Goal: Information Seeking & Learning: Learn about a topic

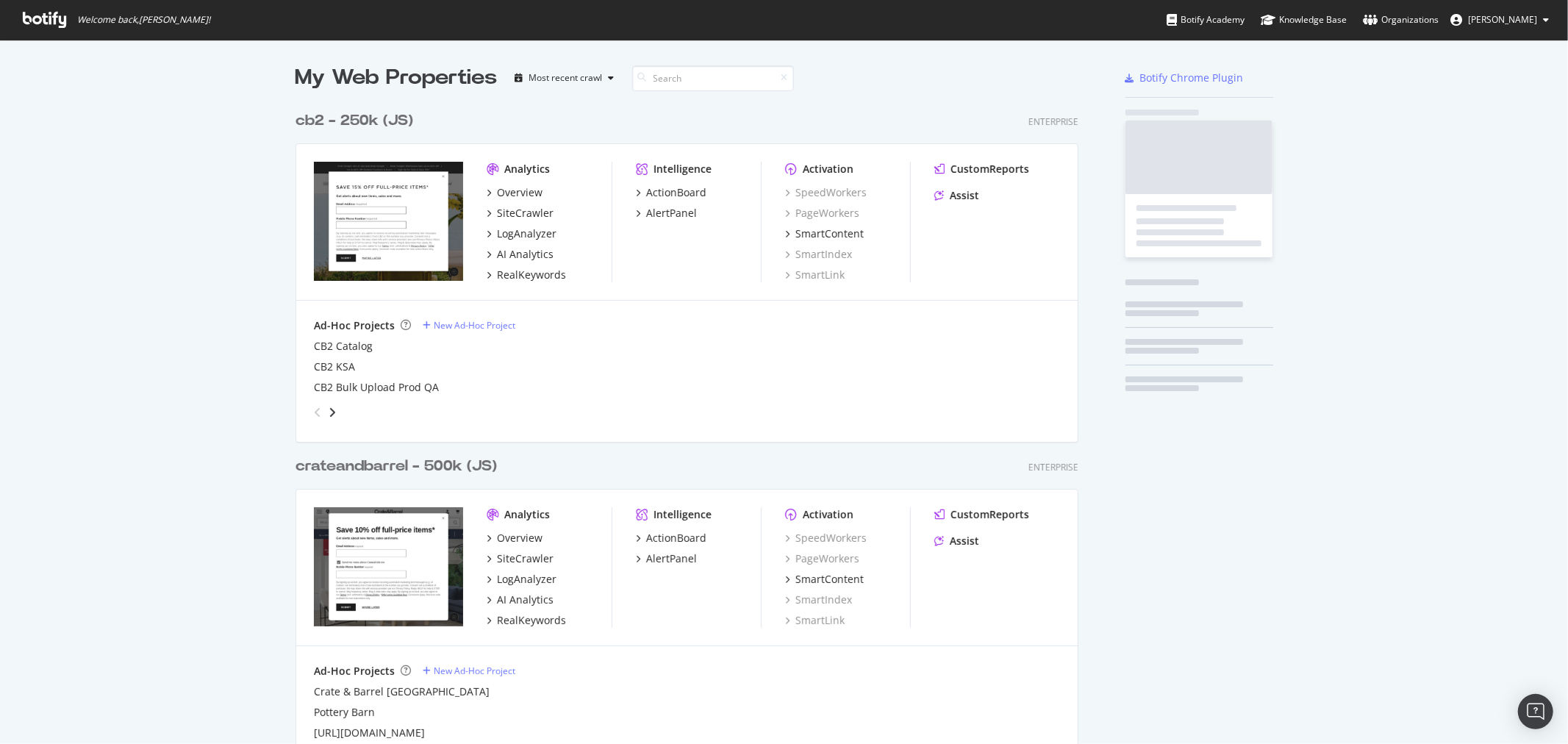
scroll to position [1538, 782]
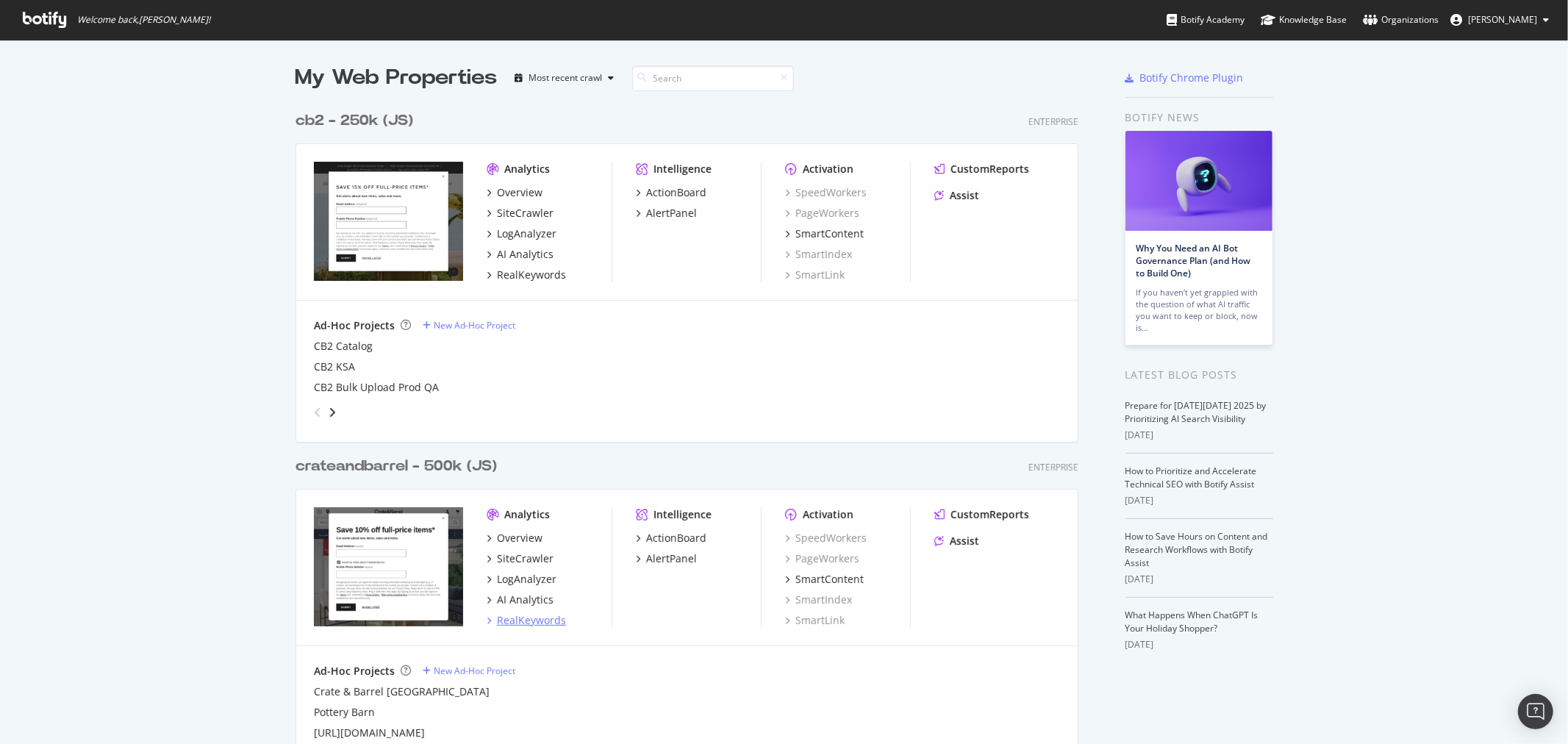
click at [517, 620] on div "RealKeywords" at bounding box center [531, 620] width 69 height 14
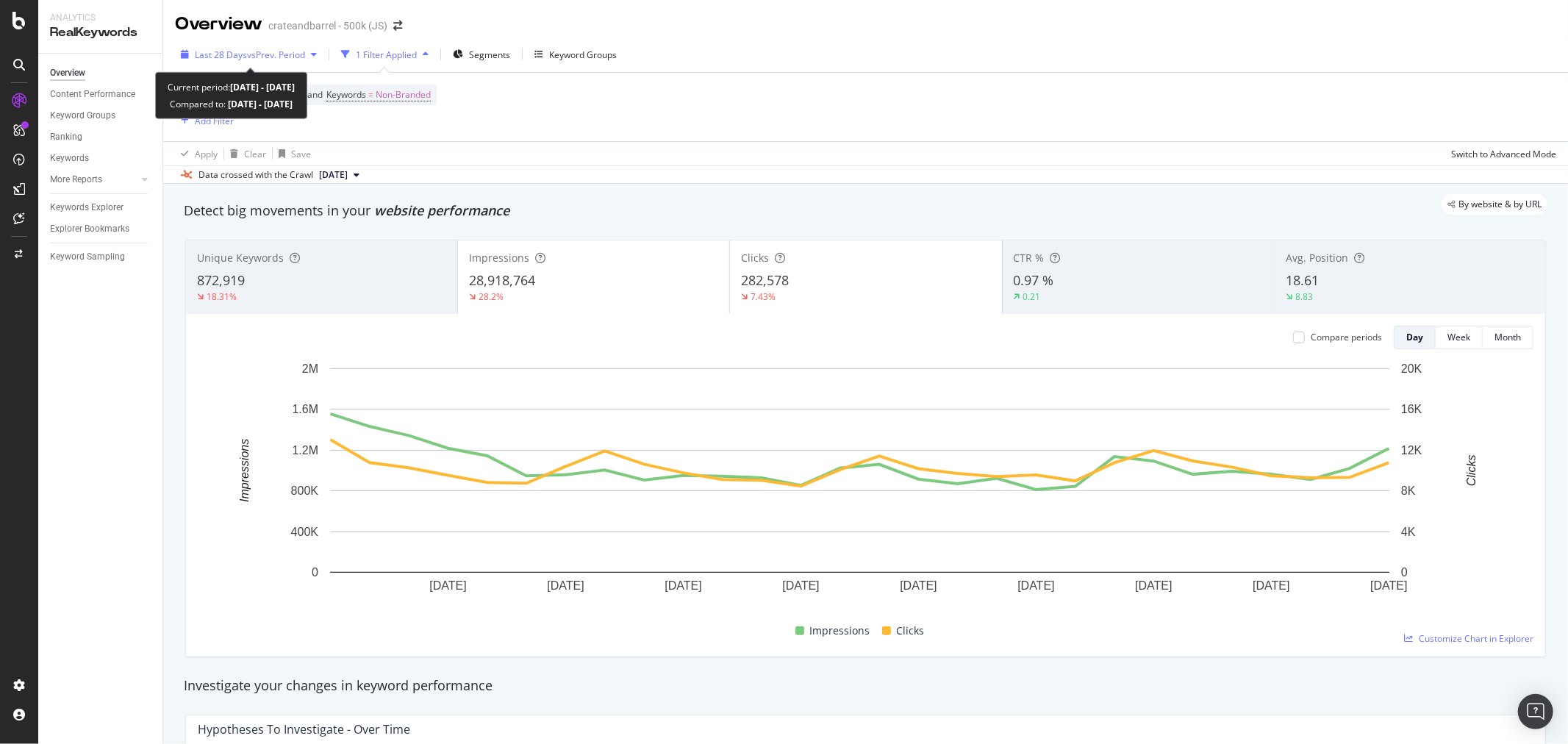
click at [266, 49] on span "vs Prev. Period" at bounding box center [276, 55] width 58 height 12
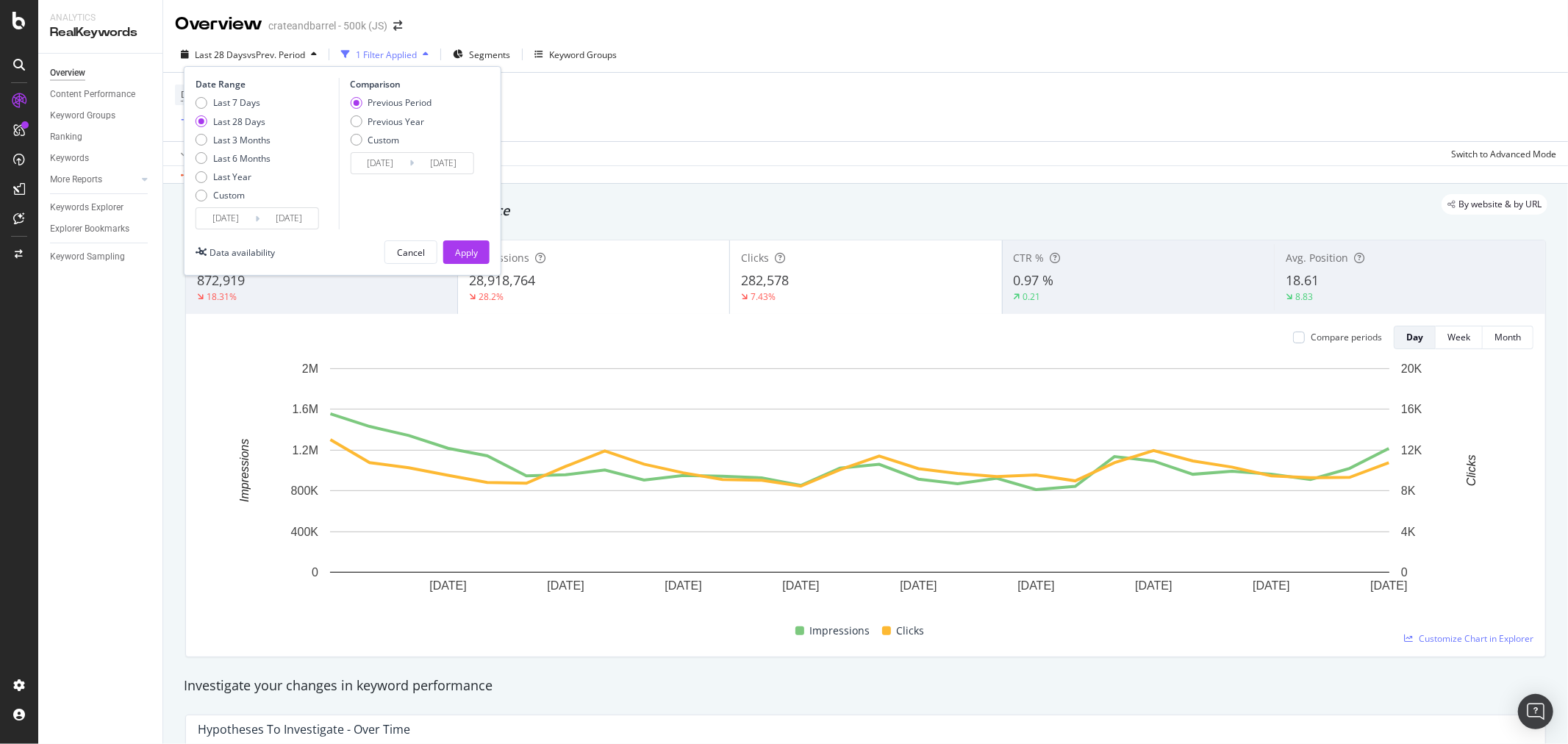
click at [194, 103] on div "Date Range Last 7 Days Last 28 Days Last 3 Months Last 6 Months Last Year Custo…" at bounding box center [342, 171] width 318 height 209
click at [199, 106] on div "Last 7 Days" at bounding box center [202, 103] width 12 height 12
type input "[DATE]"
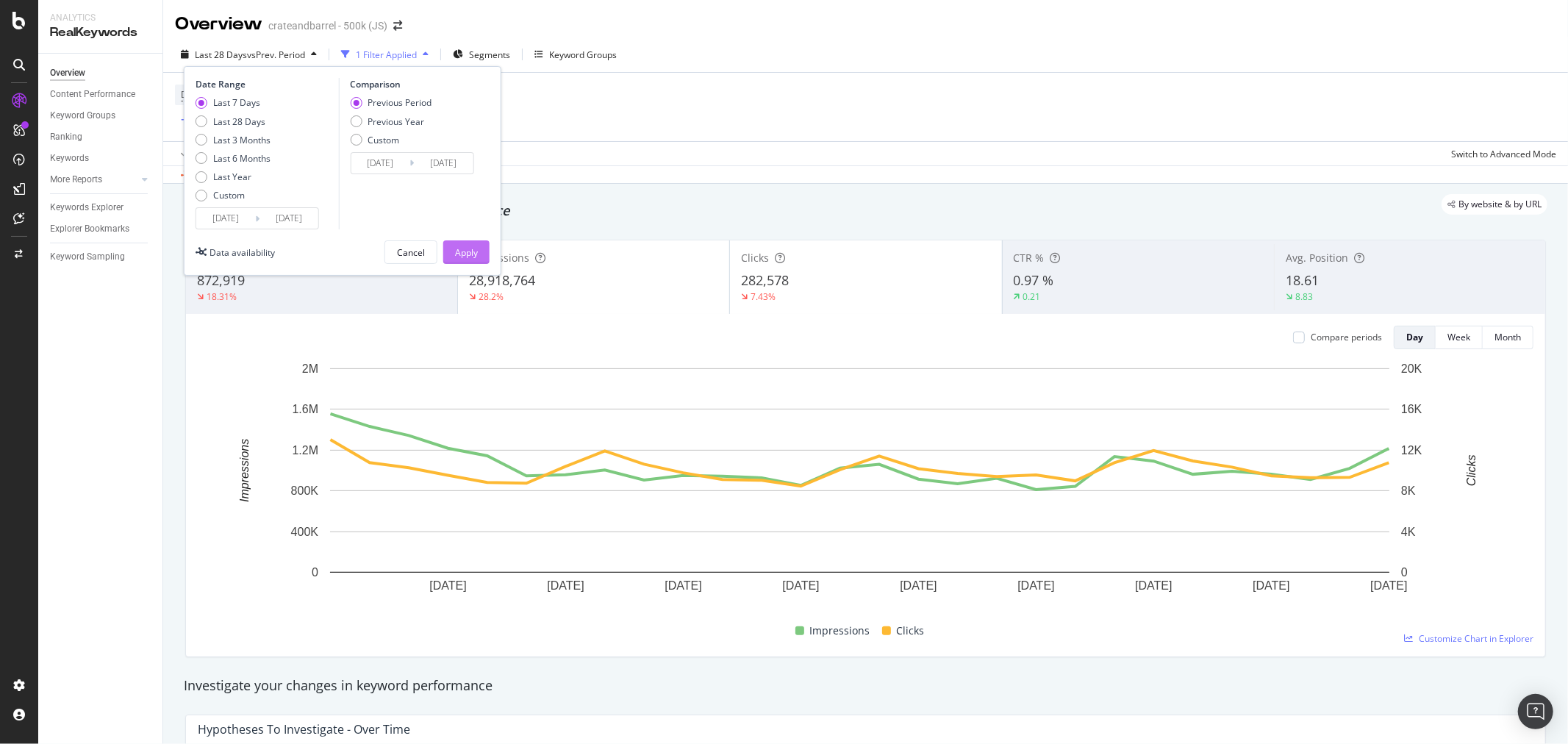
click at [471, 250] on div "Apply" at bounding box center [467, 253] width 23 height 12
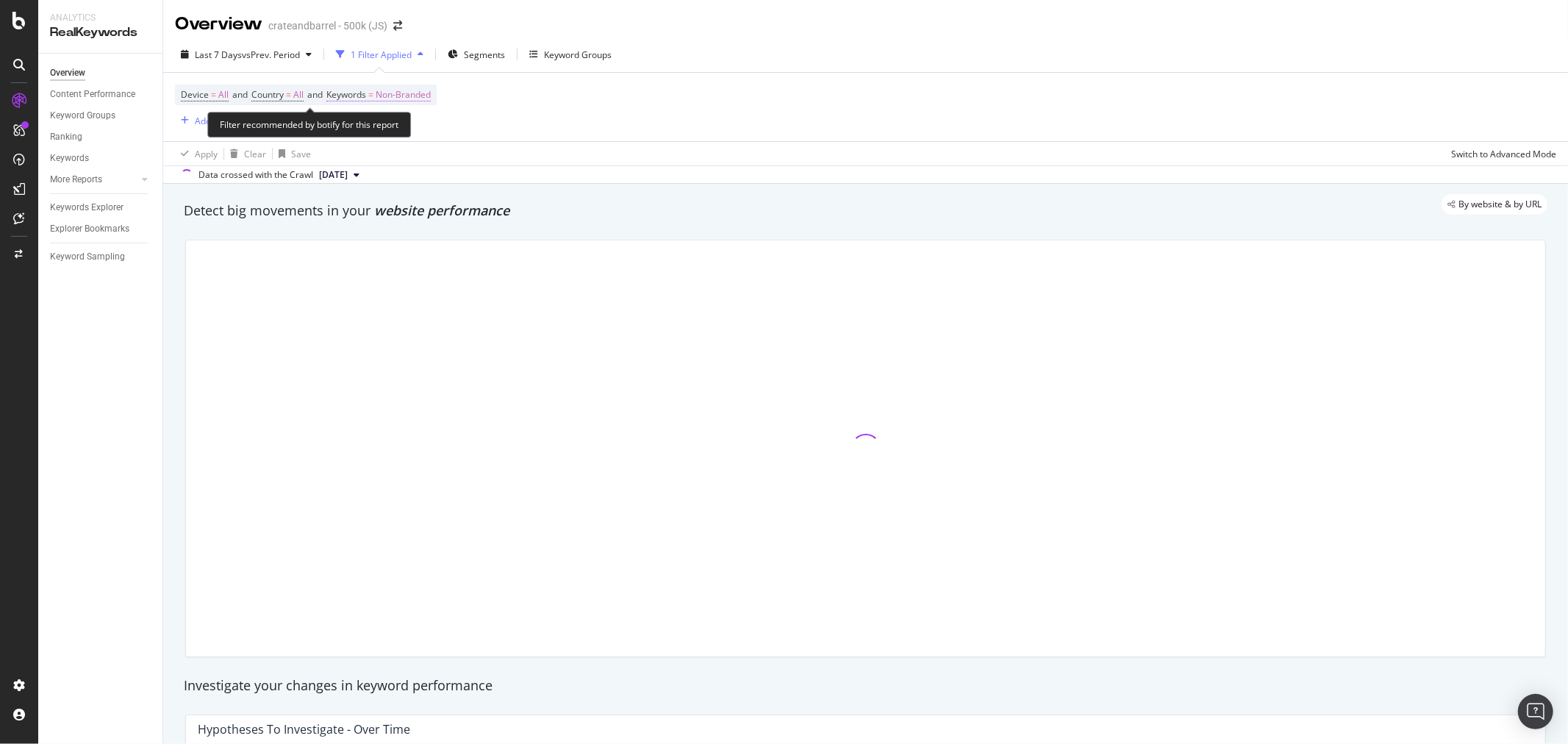
click at [419, 93] on span "Non-Branded" at bounding box center [403, 94] width 55 height 20
click at [401, 132] on span "Non-Branded" at bounding box center [379, 130] width 61 height 12
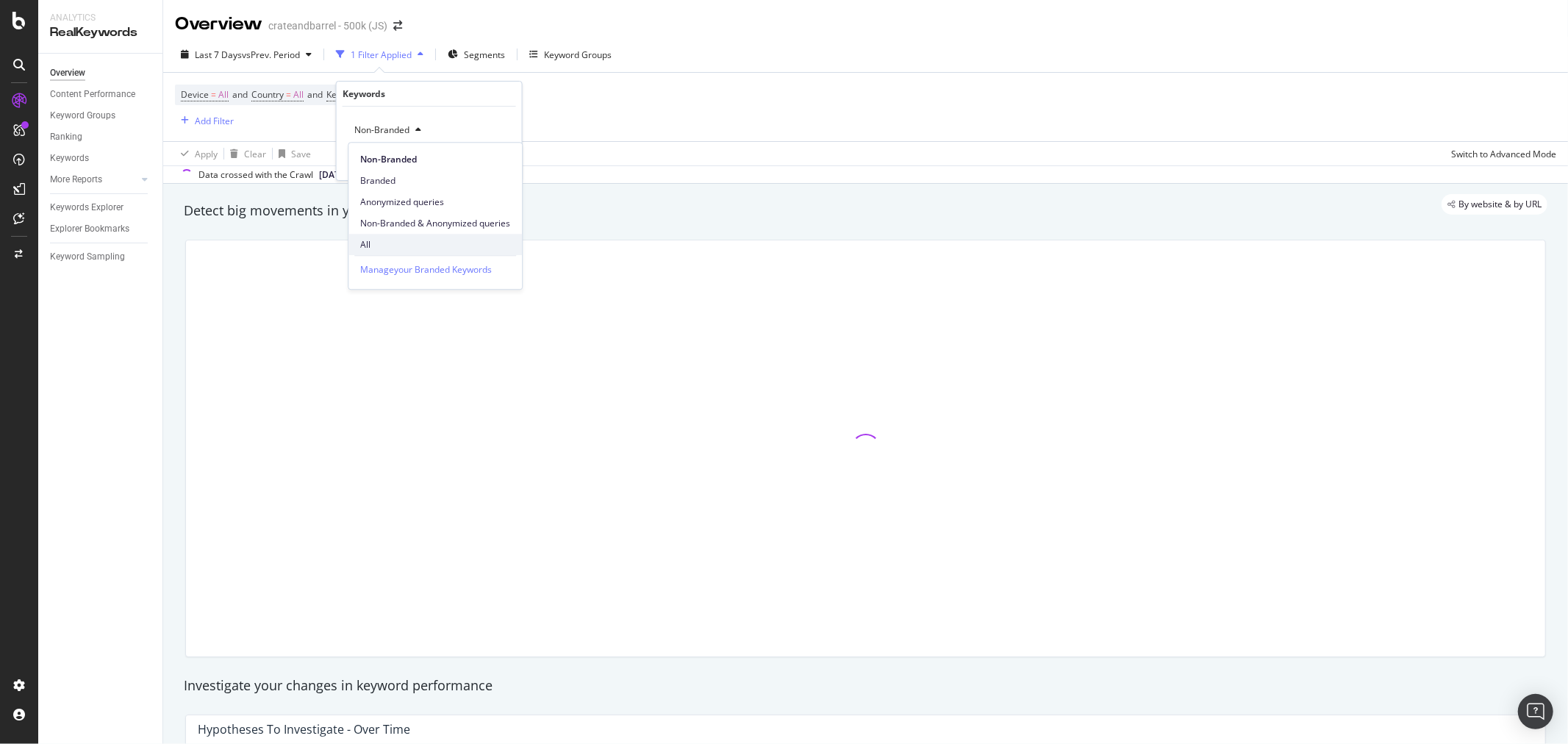
click at [400, 243] on span "All" at bounding box center [435, 244] width 150 height 13
click at [495, 165] on div "Apply" at bounding box center [498, 161] width 23 height 12
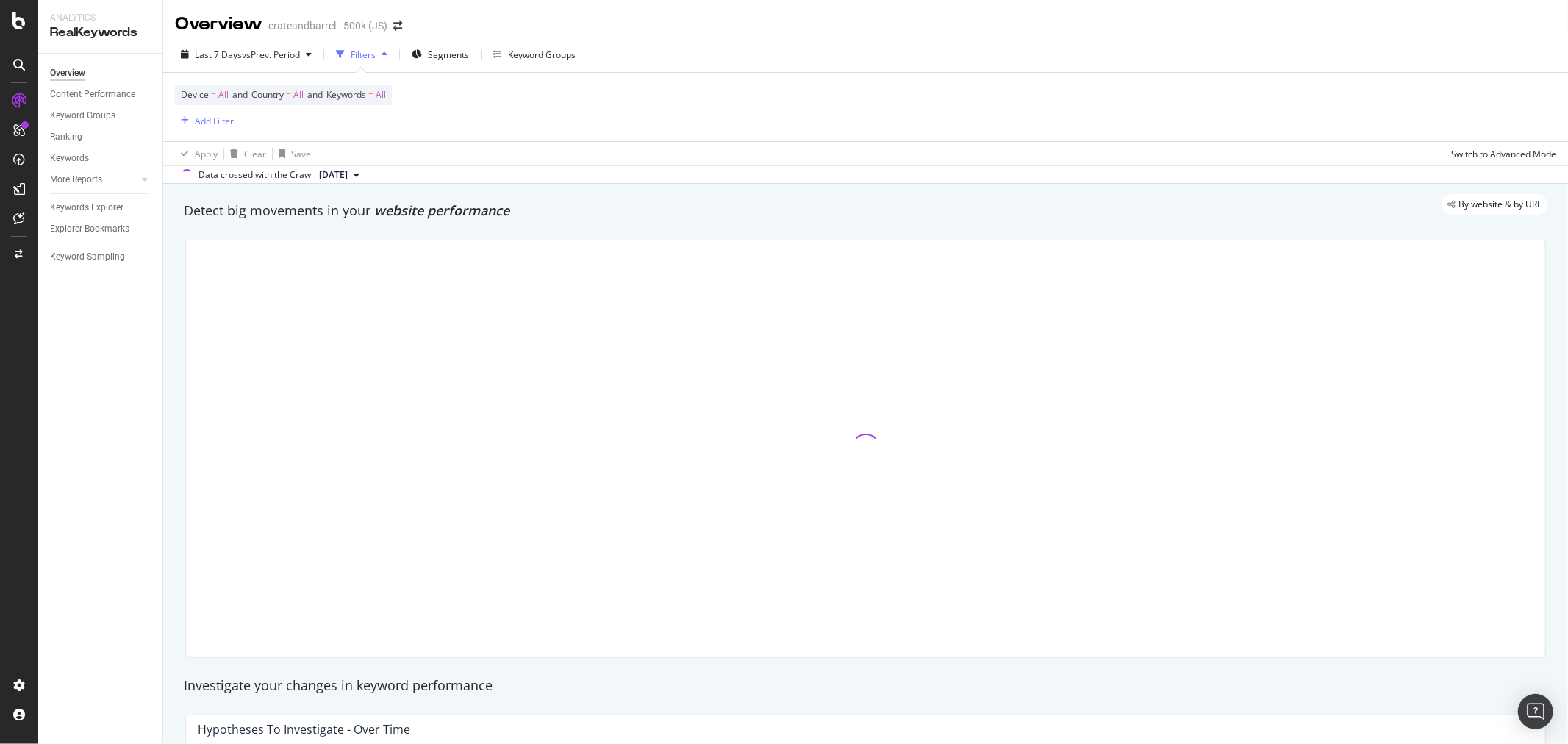
click at [225, 130] on div "Device = All and Country = All and Keywords = All Add Filter" at bounding box center [866, 107] width 1381 height 68
click at [226, 126] on div "Add Filter" at bounding box center [214, 121] width 39 height 12
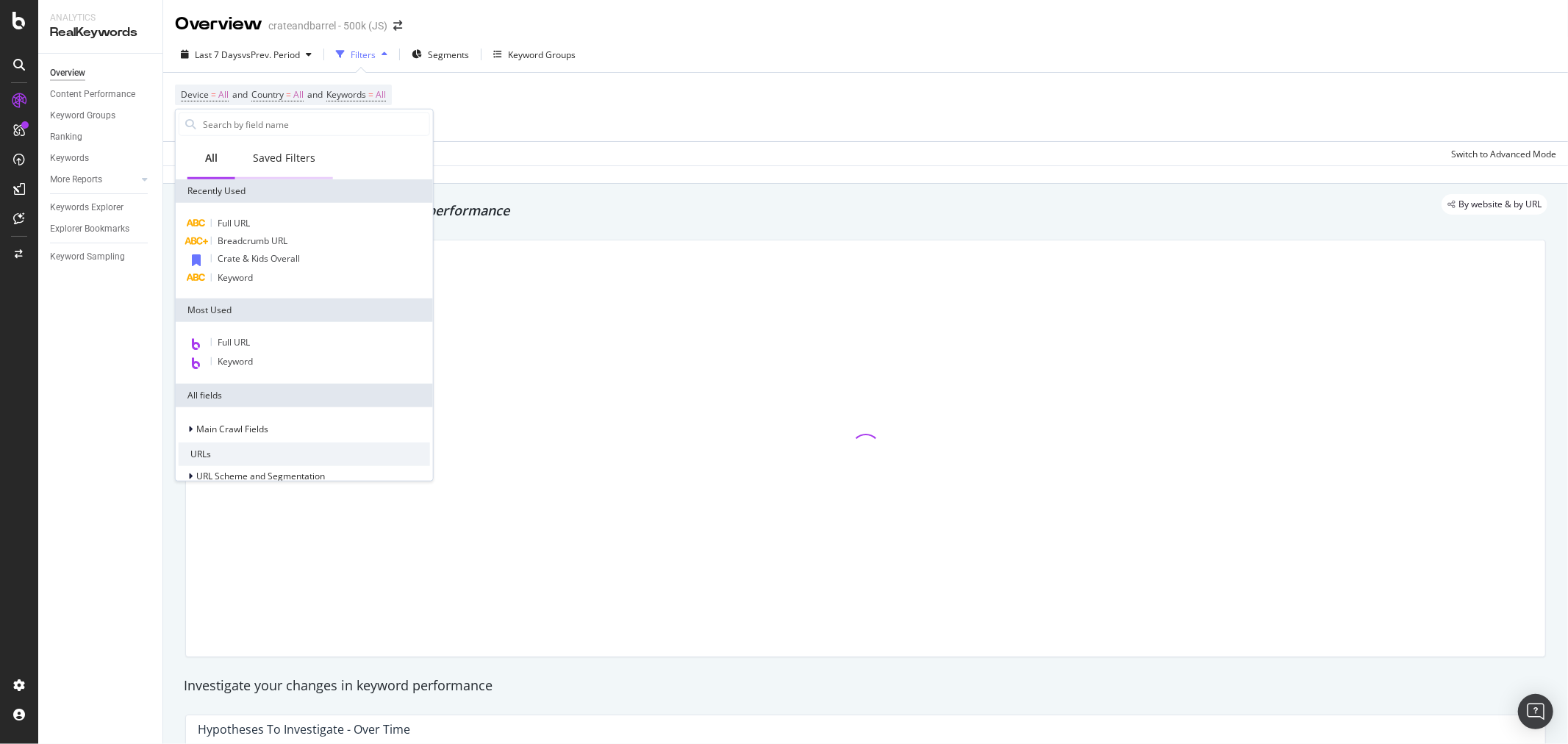
click at [298, 160] on div "Saved Filters" at bounding box center [284, 158] width 62 height 14
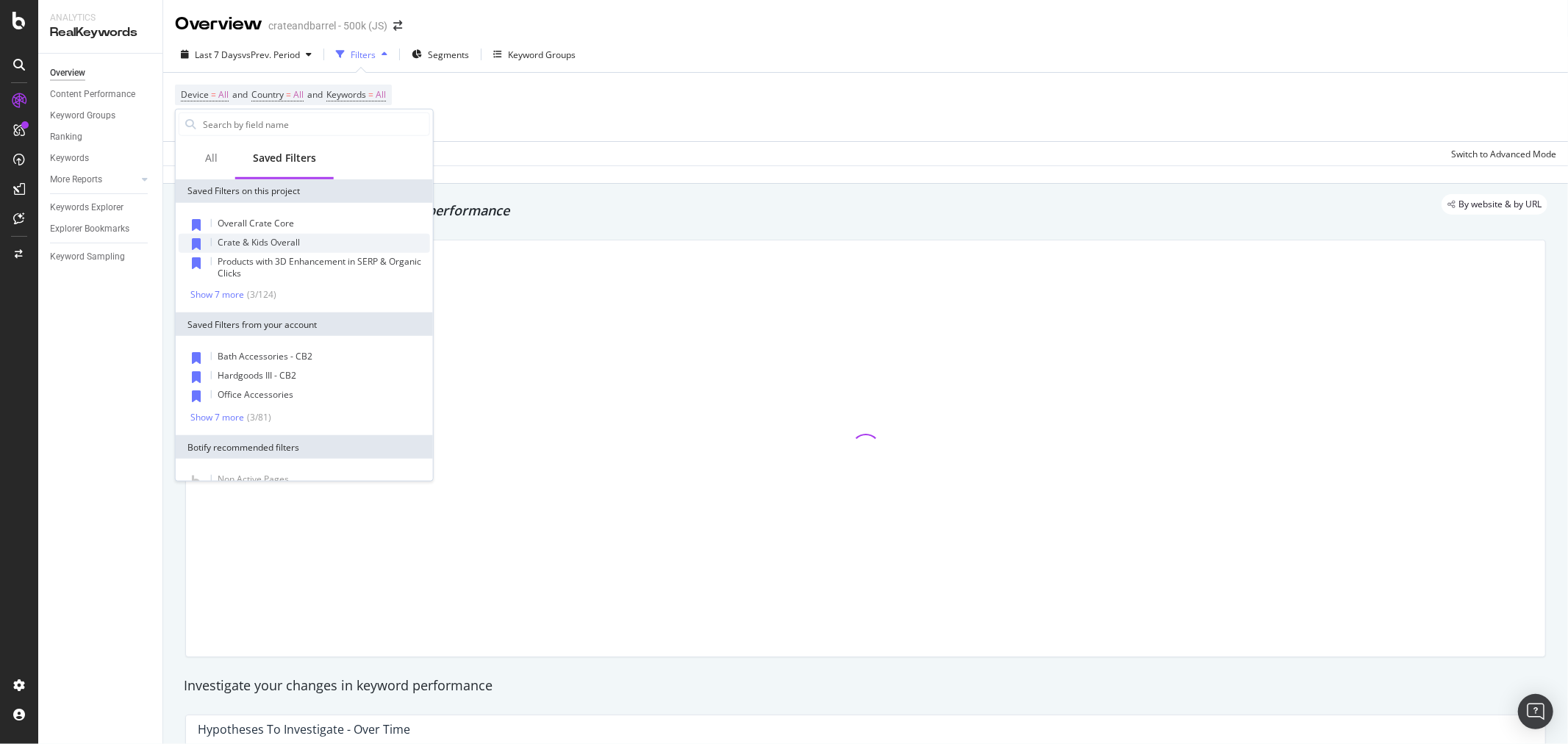
click at [277, 246] on span "Crate & Kids Overall" at bounding box center [259, 242] width 83 height 12
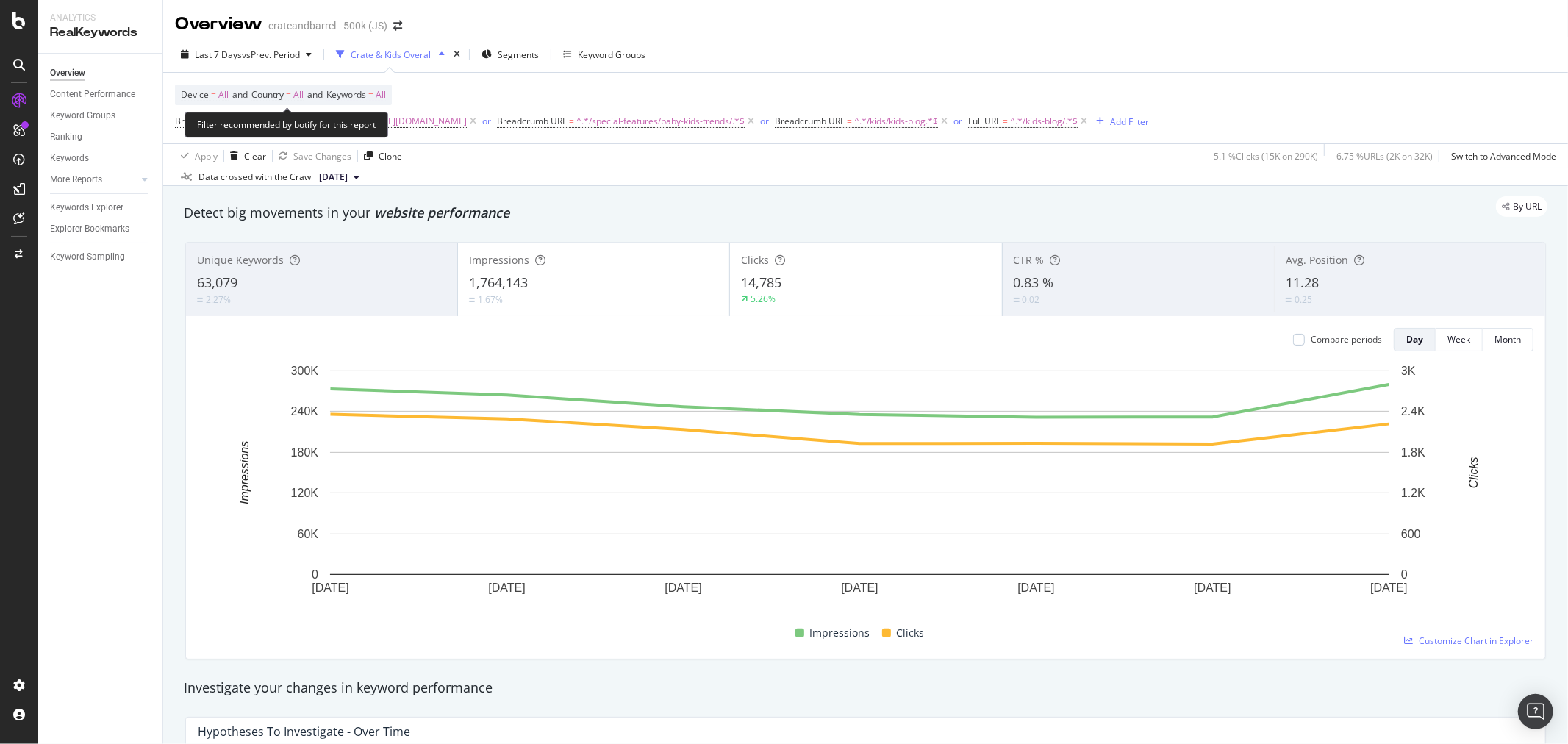
click at [386, 90] on span "All" at bounding box center [381, 94] width 11 height 20
click at [375, 132] on icon "button" at bounding box center [373, 130] width 6 height 9
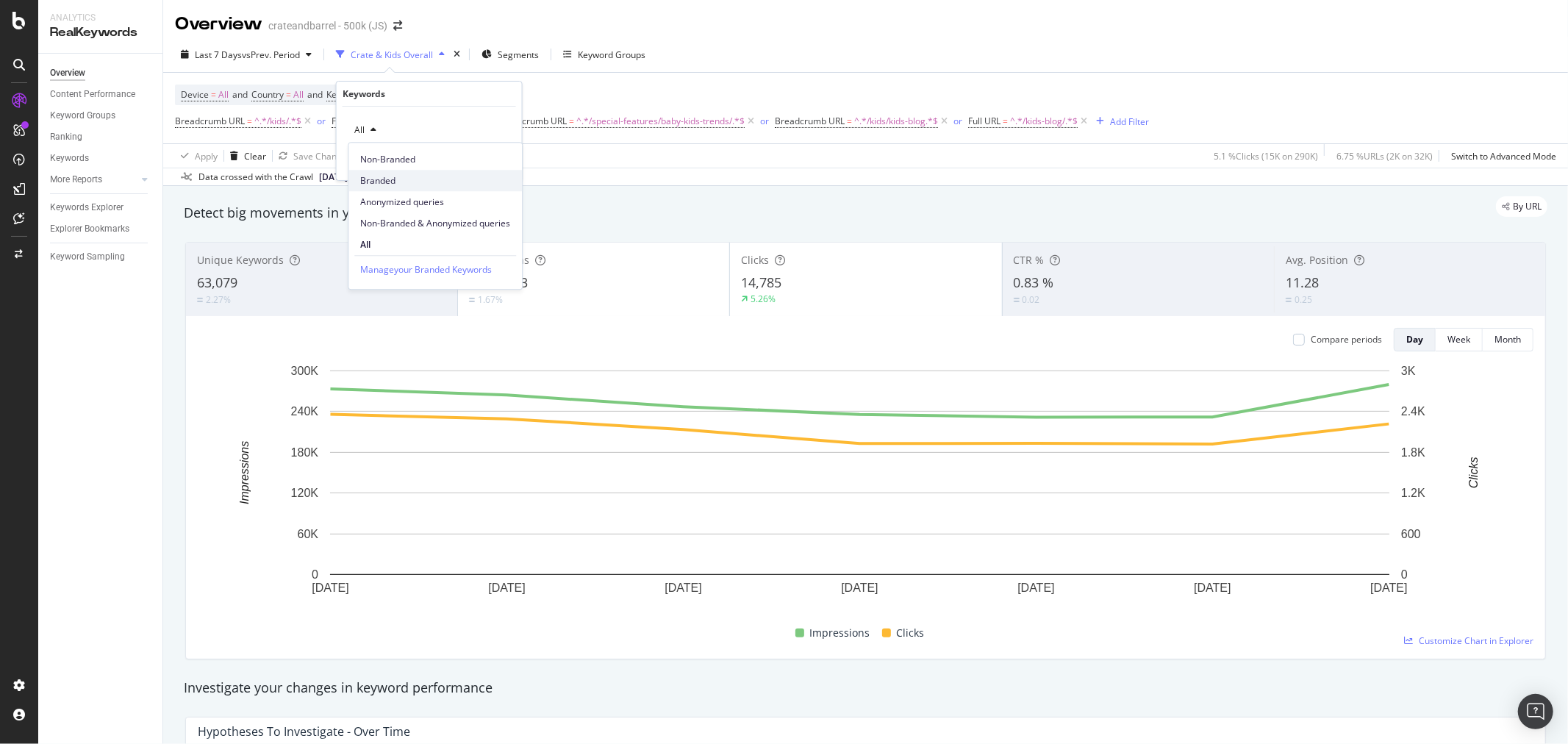
click at [379, 178] on span "Branded" at bounding box center [435, 181] width 150 height 13
click at [507, 155] on div "Apply" at bounding box center [498, 161] width 23 height 12
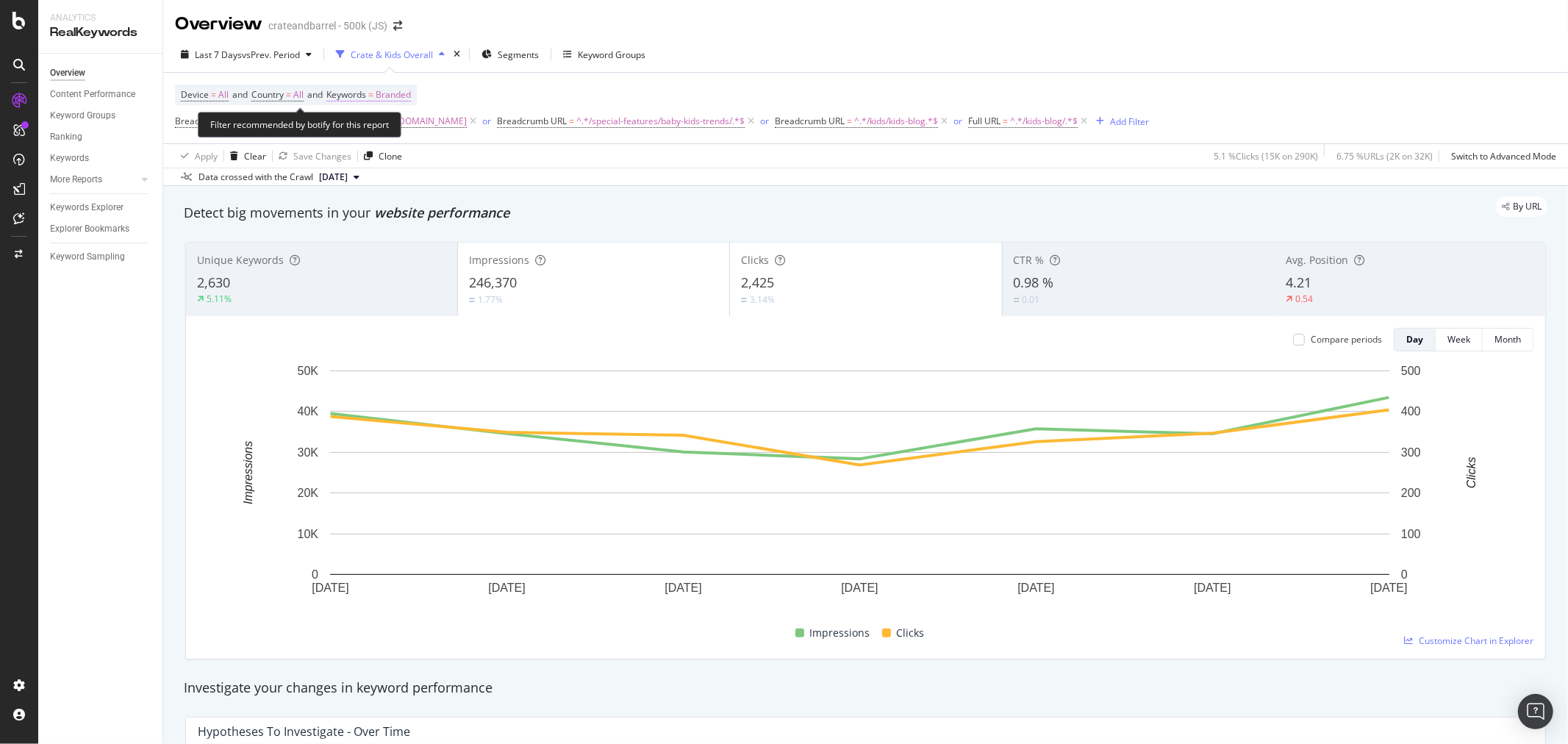
click at [398, 92] on span "Branded" at bounding box center [393, 94] width 36 height 20
click at [382, 124] on span "Branded" at bounding box center [369, 130] width 41 height 12
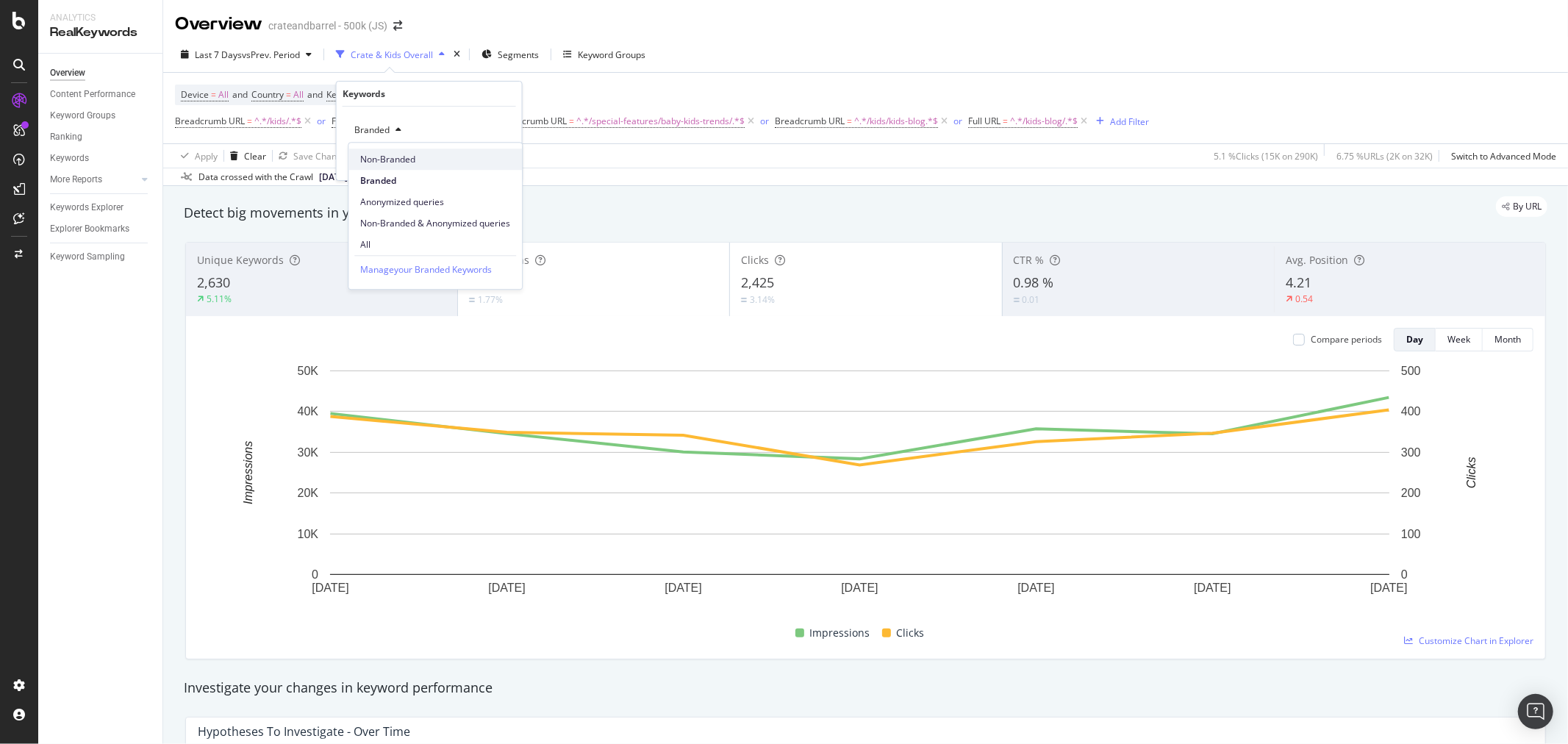
click at [387, 158] on span "Non-Branded" at bounding box center [435, 159] width 150 height 13
click at [513, 155] on div "Non-Branded Cancel Add filter Apply" at bounding box center [429, 143] width 185 height 74
click at [504, 160] on div "Apply" at bounding box center [498, 161] width 23 height 12
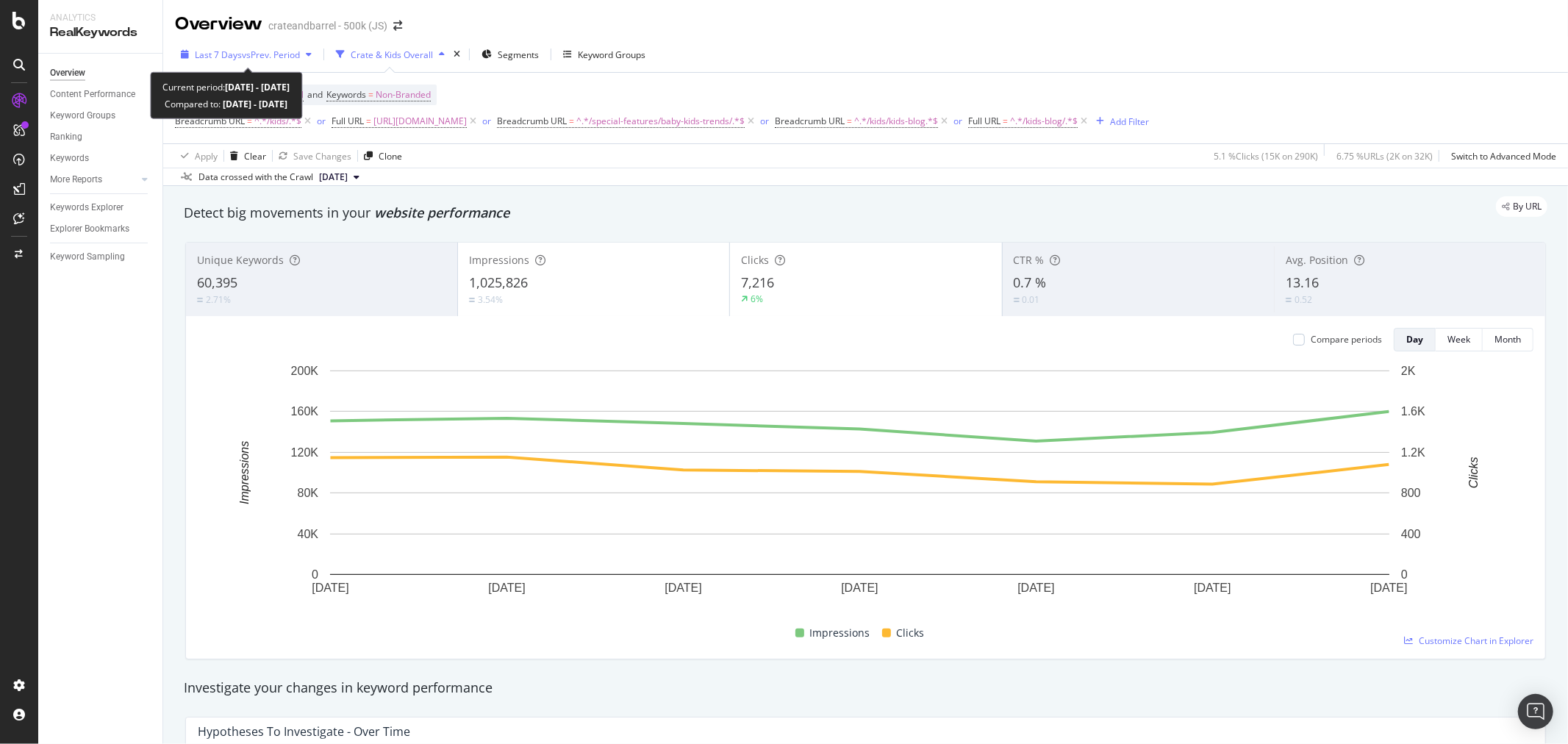
click at [300, 52] on span "vs Prev. Period" at bounding box center [271, 55] width 58 height 12
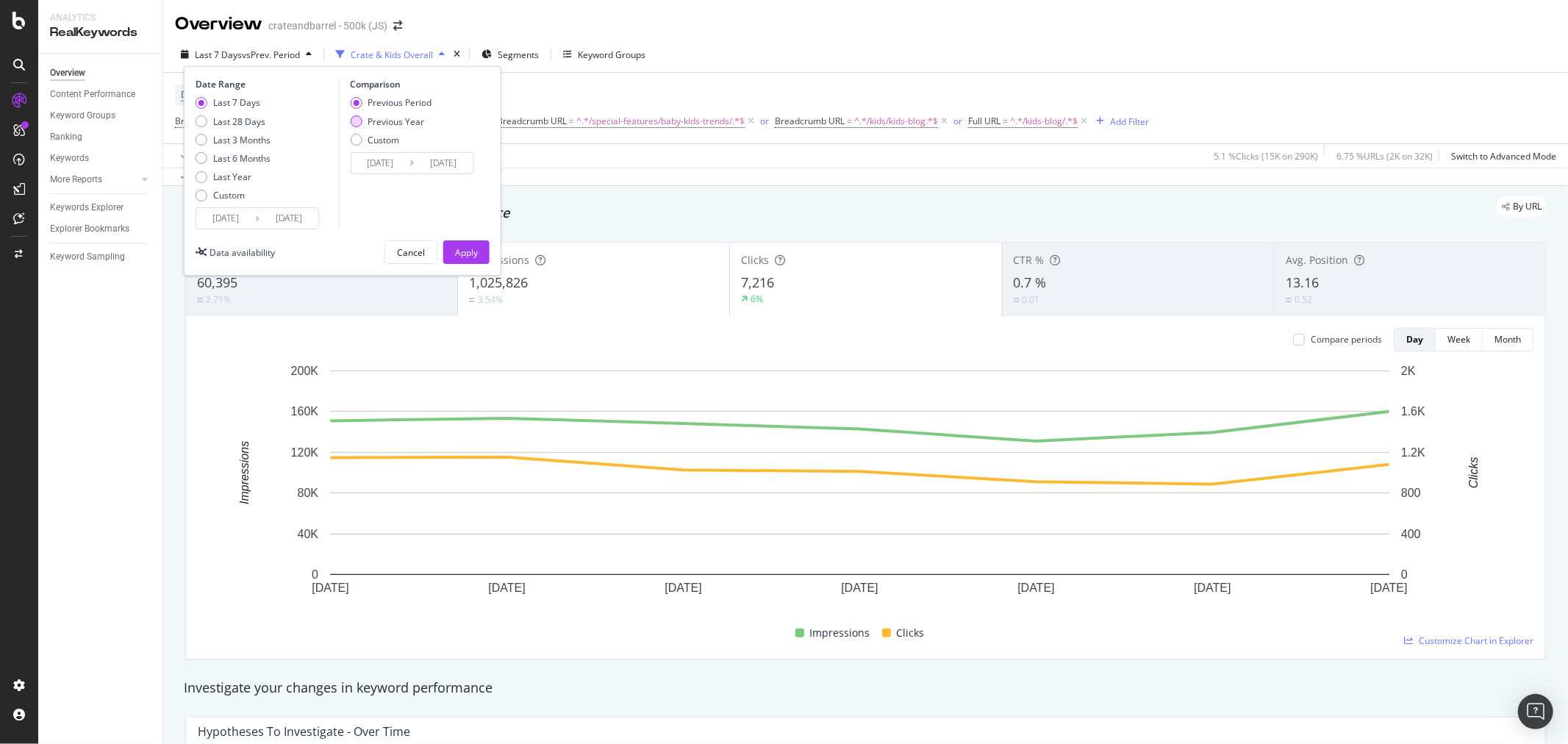
click at [356, 120] on div "Previous Year" at bounding box center [356, 121] width 12 height 12
type input "[DATE]"
click at [465, 253] on div "Apply" at bounding box center [467, 253] width 23 height 12
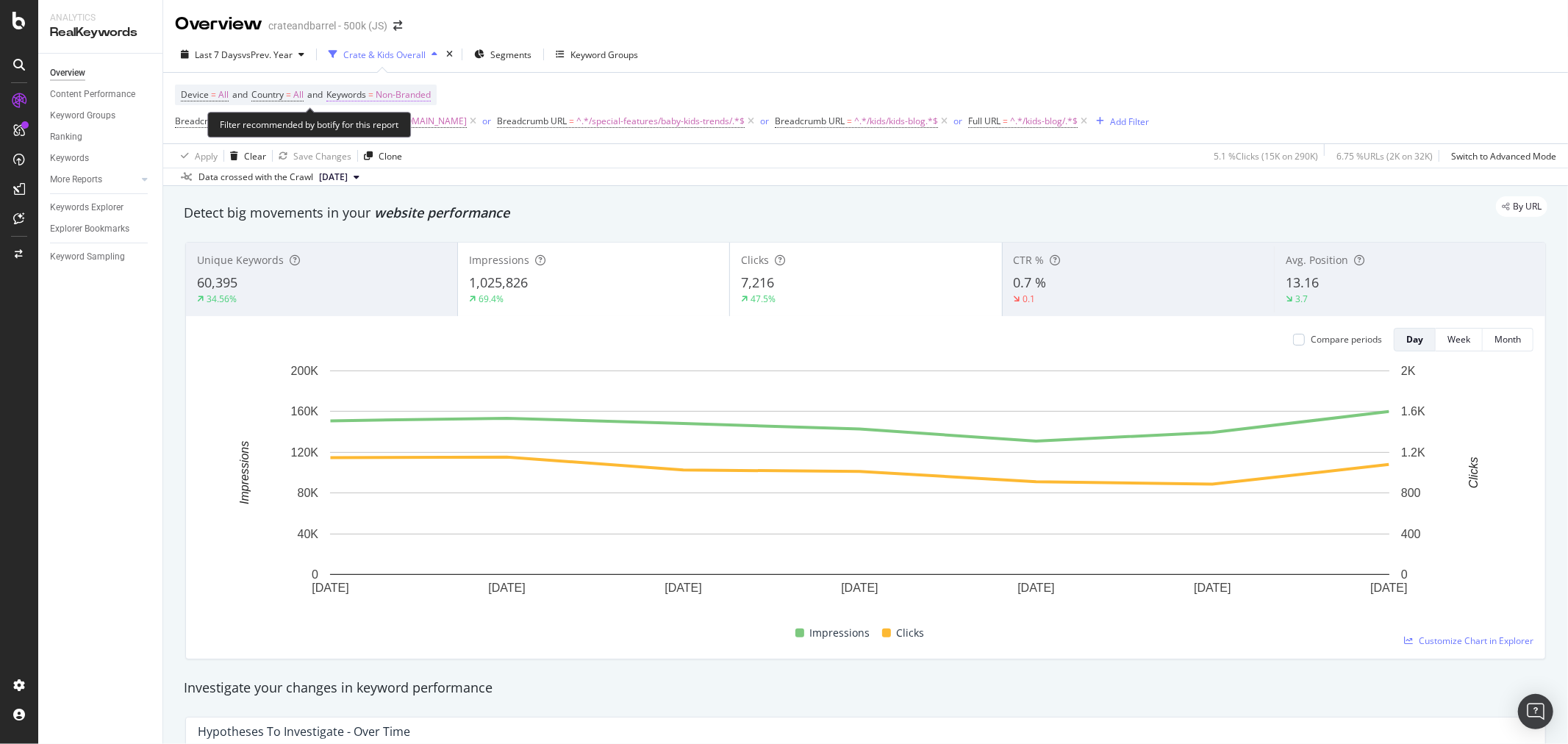
click at [426, 96] on span "Non-Branded" at bounding box center [403, 94] width 55 height 20
click at [399, 133] on span "Non-Branded" at bounding box center [379, 130] width 61 height 12
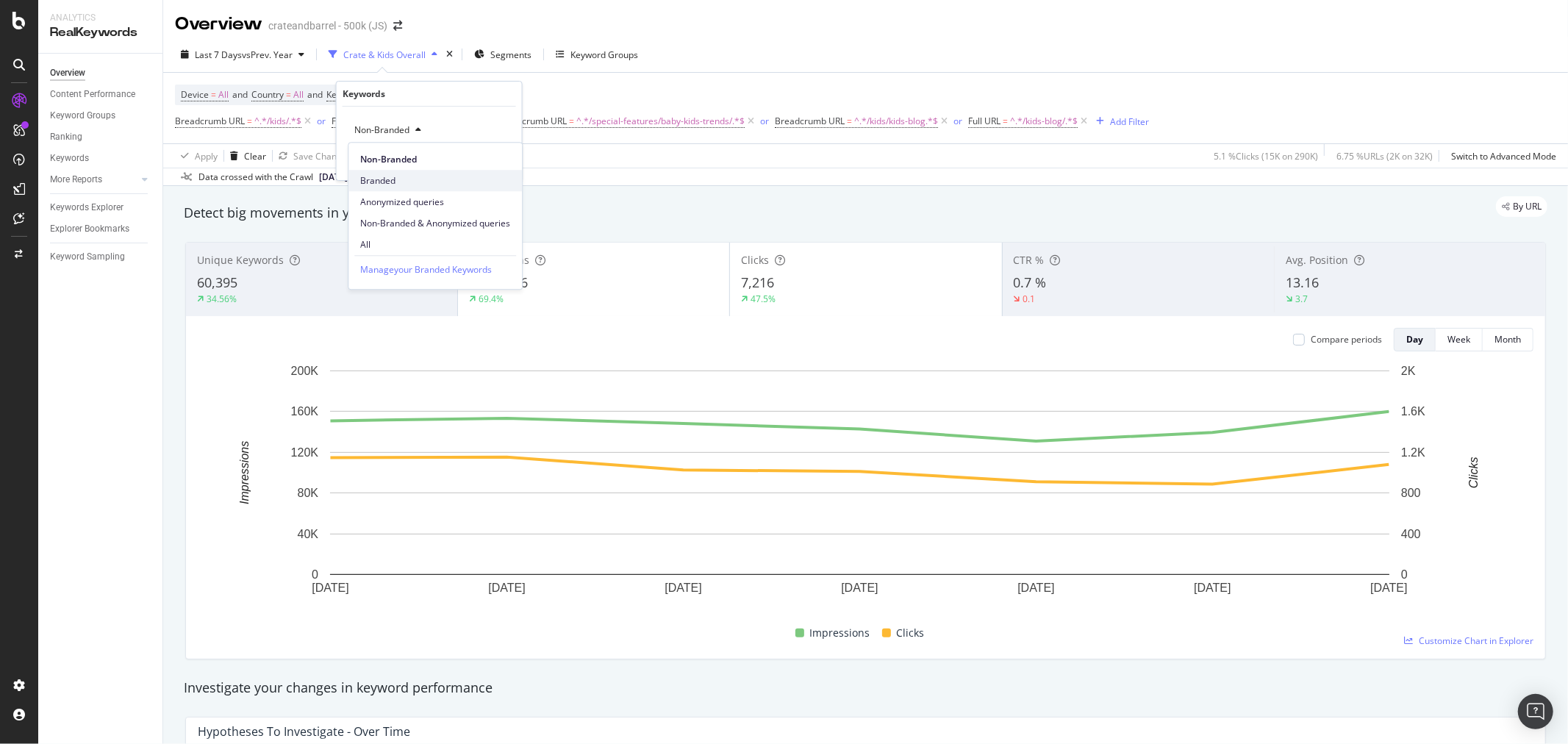
click at [395, 173] on div "Branded" at bounding box center [435, 181] width 174 height 21
click at [498, 159] on div "Apply" at bounding box center [498, 161] width 23 height 12
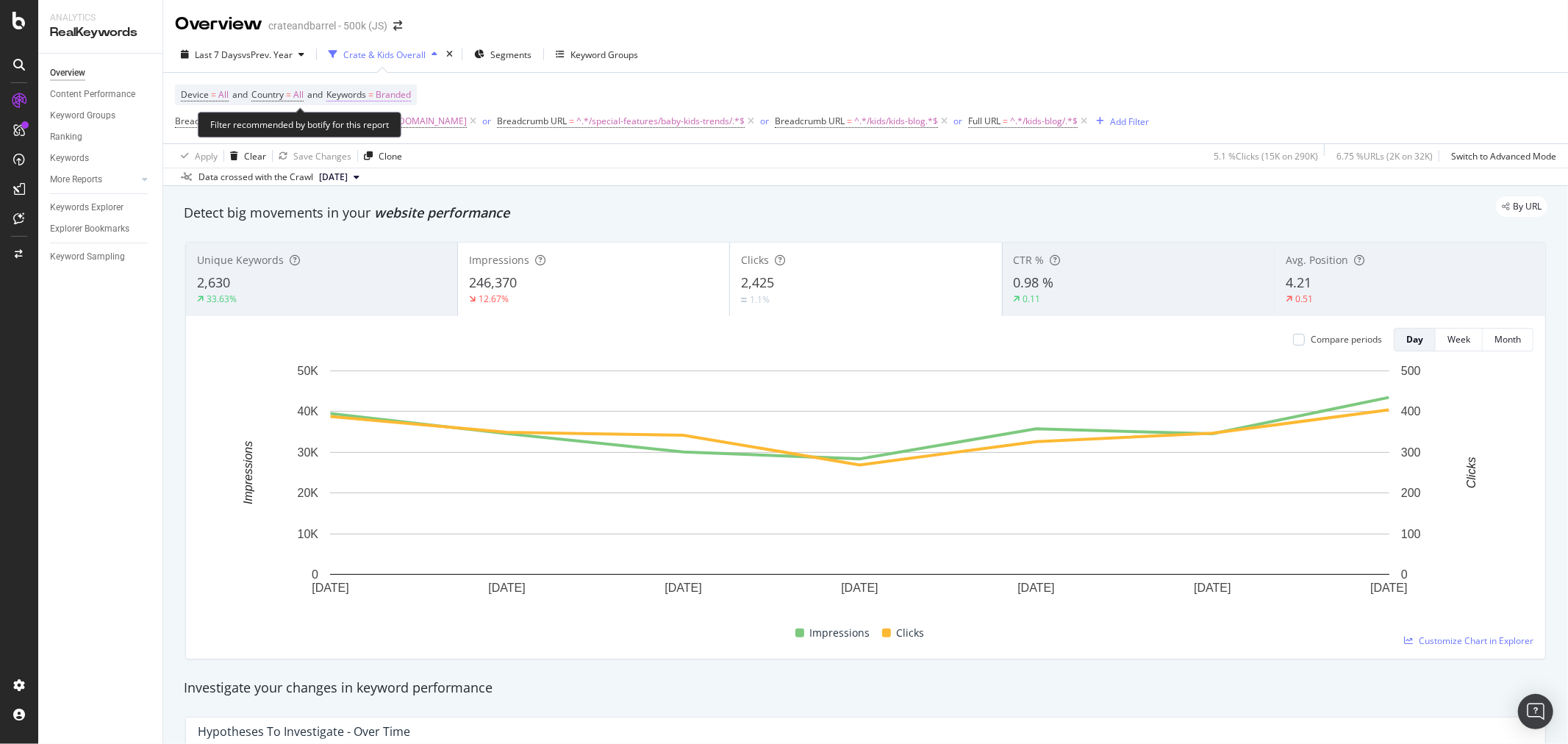
click at [408, 91] on span "Branded" at bounding box center [393, 94] width 36 height 20
click at [390, 130] on div "button" at bounding box center [398, 130] width 17 height 9
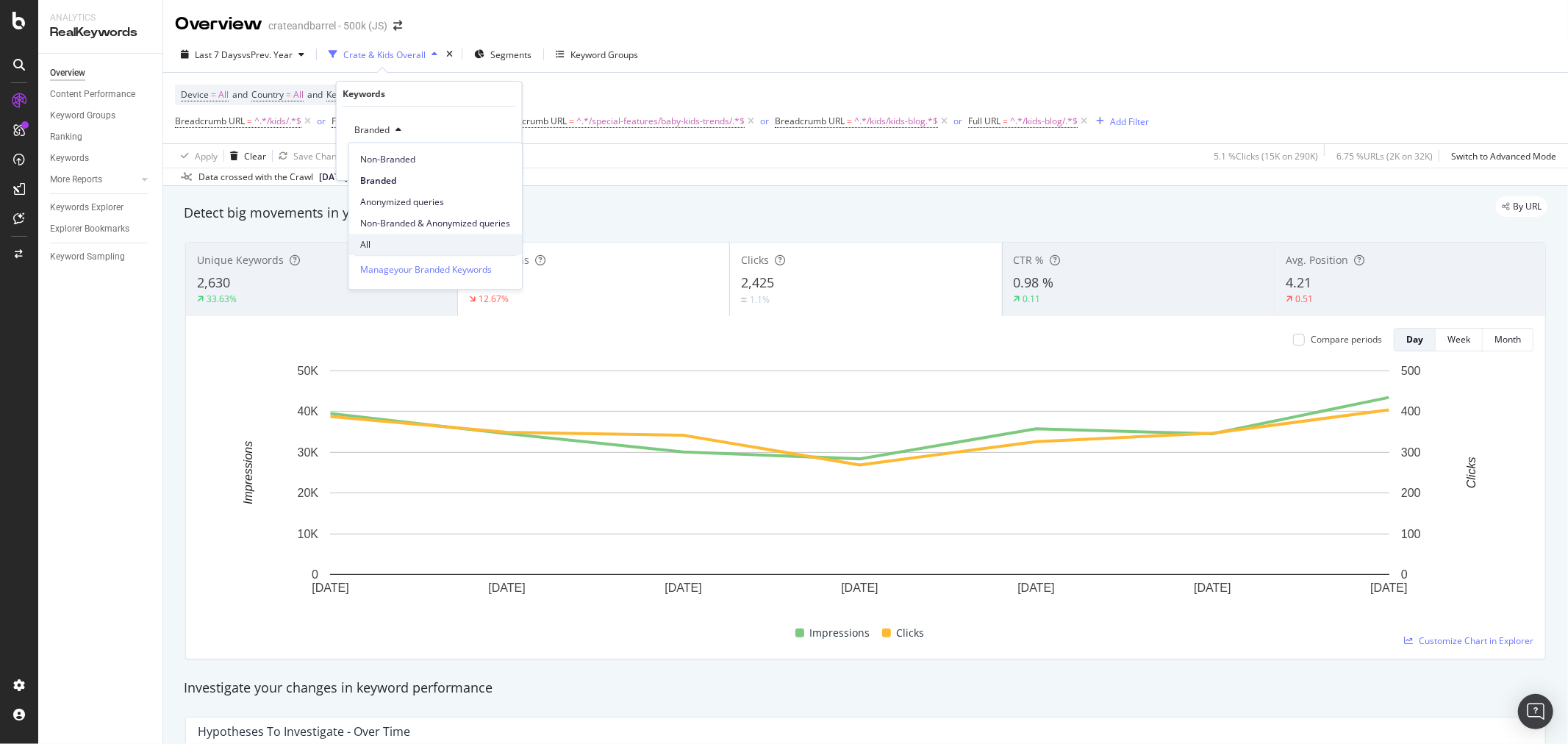
click at [401, 238] on span "All" at bounding box center [435, 244] width 150 height 13
click at [498, 160] on div "Apply" at bounding box center [498, 161] width 23 height 12
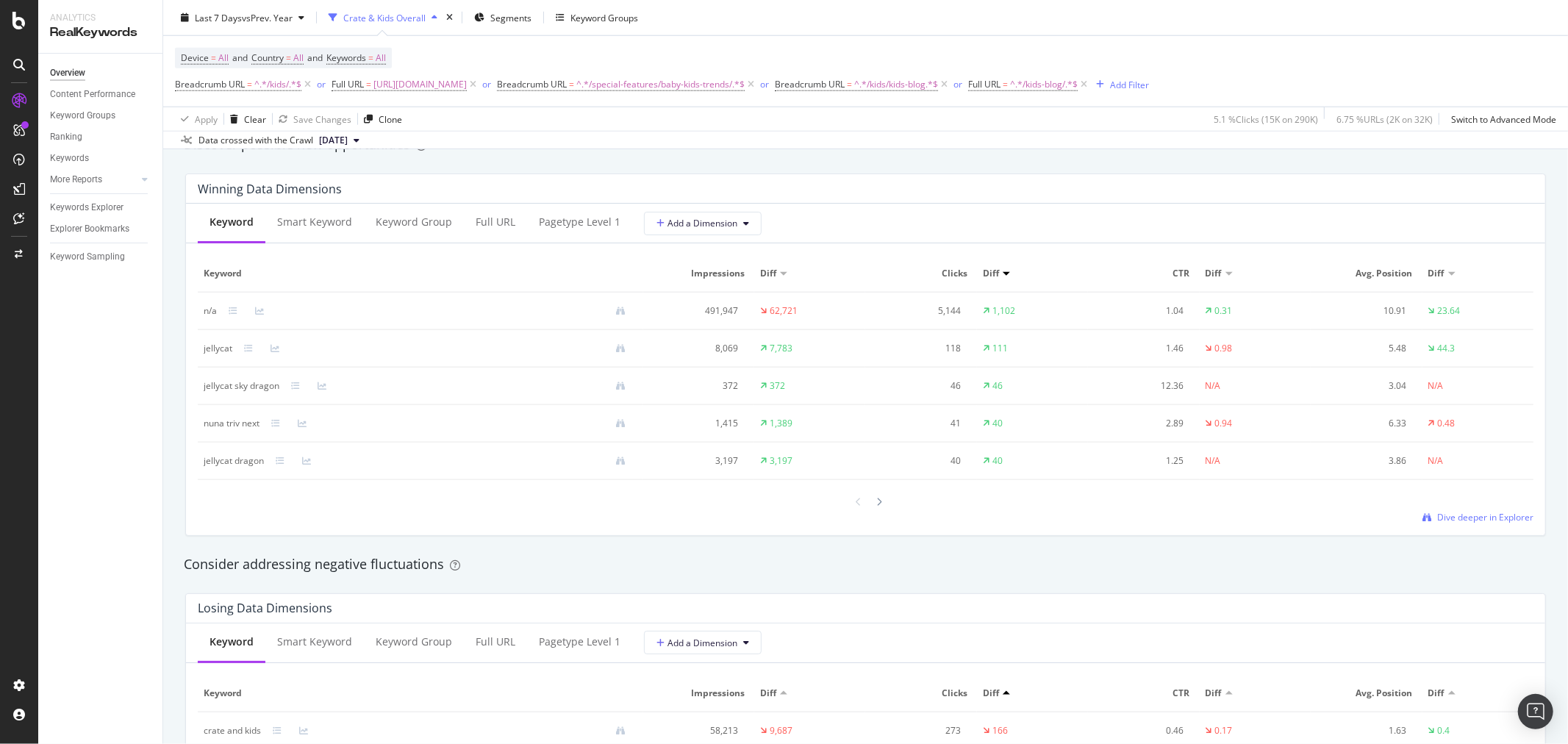
scroll to position [1306, 0]
click at [876, 505] on div at bounding box center [879, 501] width 13 height 20
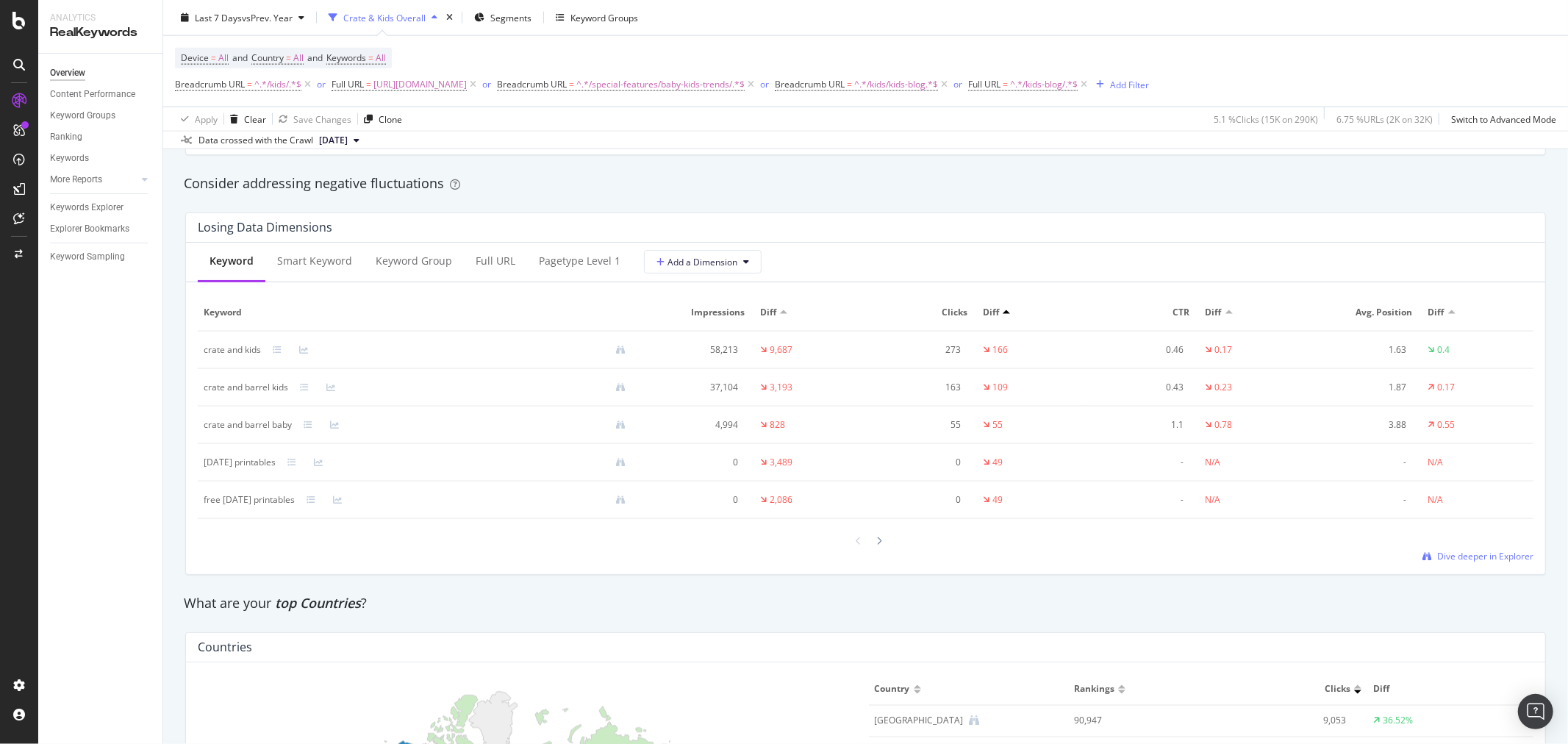
scroll to position [1714, 0]
